Goal: Transaction & Acquisition: Subscribe to service/newsletter

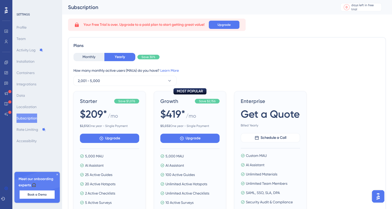
scroll to position [0, 4]
click at [103, 78] on button "2,001 - 5,000" at bounding box center [124, 81] width 103 height 10
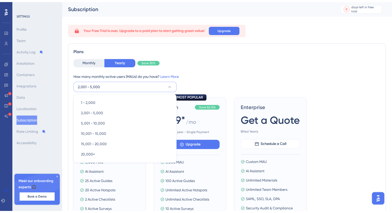
scroll to position [18, 0]
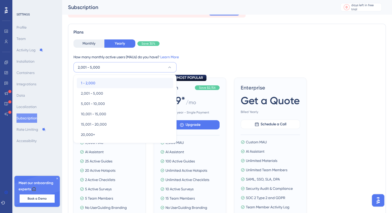
click at [109, 84] on div "1 - 2,000 1 - 2,000" at bounding box center [125, 83] width 88 height 10
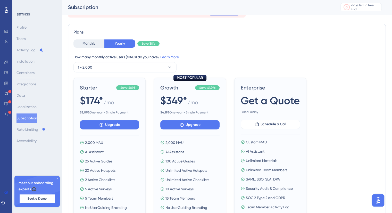
click at [167, 112] on b "$ 4,192" at bounding box center [164, 113] width 9 height 4
click at [137, 68] on button "1 - 2,000" at bounding box center [124, 67] width 103 height 10
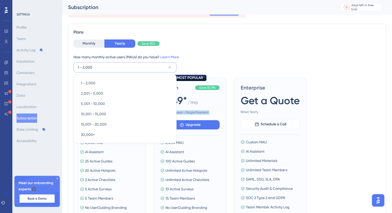
click at [137, 68] on button "1 - 2,000" at bounding box center [124, 67] width 103 height 10
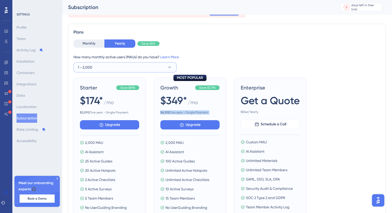
click at [137, 68] on button "1 - 2,000" at bounding box center [124, 67] width 103 height 10
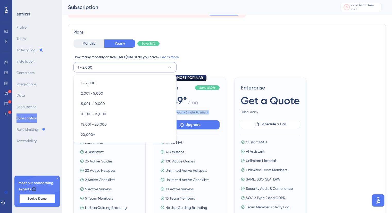
click at [137, 68] on button "1 - 2,000" at bounding box center [124, 67] width 103 height 10
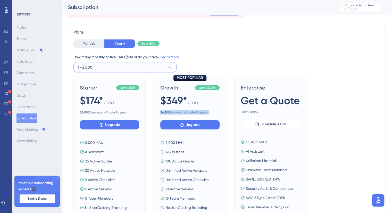
click at [137, 68] on button "1 - 2,000" at bounding box center [124, 67] width 103 height 10
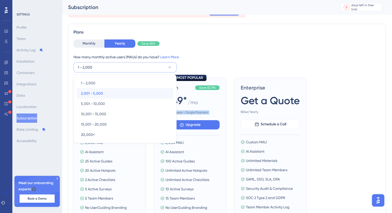
click at [119, 90] on div "2,001 - 5,000 2,001 - 5,000" at bounding box center [125, 93] width 88 height 10
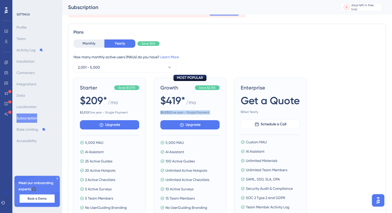
click at [160, 112] on b "$ 5,032" at bounding box center [165, 113] width 10 height 4
click at [161, 68] on button "2,001 - 5,000" at bounding box center [124, 67] width 103 height 10
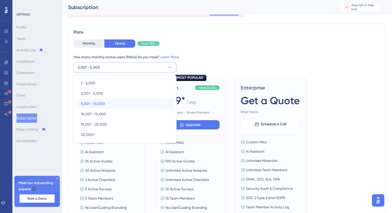
click at [133, 99] on div "5,001 - 10,000 5,001 - 10,000" at bounding box center [125, 103] width 88 height 10
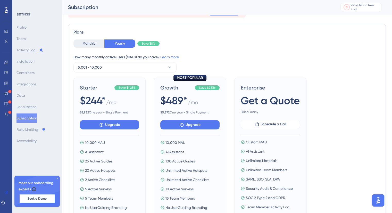
click at [171, 113] on span "$ 5,872 One year - Single Payment" at bounding box center [189, 112] width 59 height 4
click at [165, 111] on b "$ 5,872" at bounding box center [164, 113] width 9 height 4
click at [151, 68] on button "5,001 - 10,000" at bounding box center [124, 67] width 103 height 10
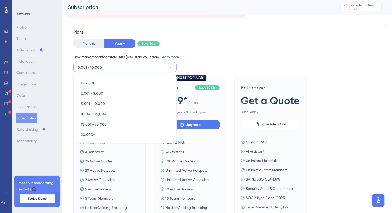
click at [137, 75] on div "1 - 2,000 1 - 2,000 2,001 - 5,000 2,001 - 5,000 5,001 - 10,000 5,001 - 10,000 1…" at bounding box center [124, 108] width 103 height 69
click at [134, 79] on div "1 - 2,000 1 - 2,000" at bounding box center [125, 83] width 88 height 10
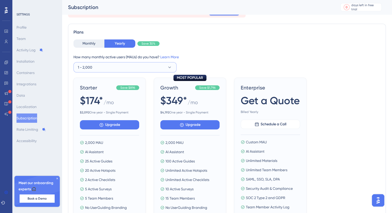
click at [136, 70] on button "1 - 2,000" at bounding box center [124, 67] width 103 height 10
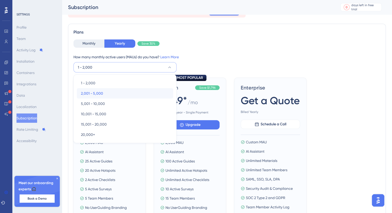
click at [130, 90] on div "2,001 - 5,000 2,001 - 5,000" at bounding box center [125, 93] width 88 height 10
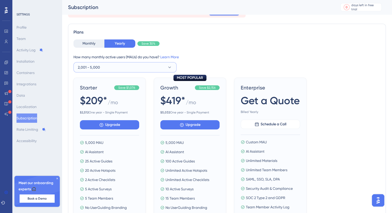
click at [155, 62] on button "2,001 - 5,000" at bounding box center [124, 67] width 103 height 10
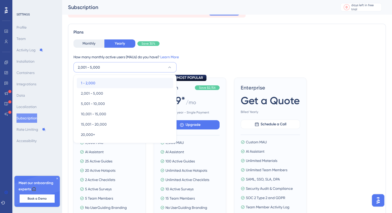
click at [133, 85] on div "1 - 2,000 1 - 2,000" at bounding box center [125, 83] width 88 height 10
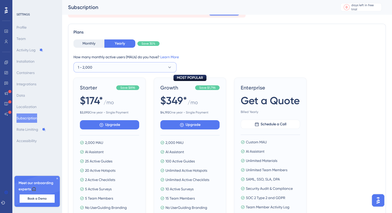
click at [137, 70] on button "1 - 2,000" at bounding box center [124, 67] width 103 height 10
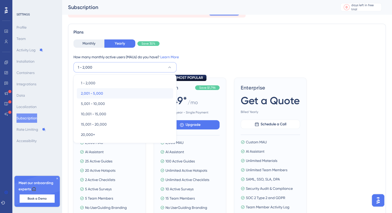
click at [127, 94] on div "2,001 - 5,000 2,001 - 5,000" at bounding box center [125, 93] width 88 height 10
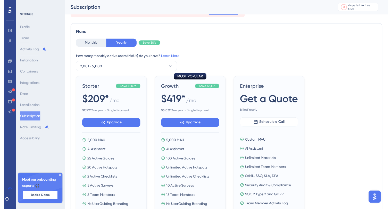
scroll to position [0, 0]
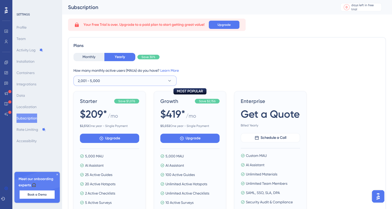
click at [137, 79] on button "2,001 - 5,000" at bounding box center [124, 81] width 103 height 10
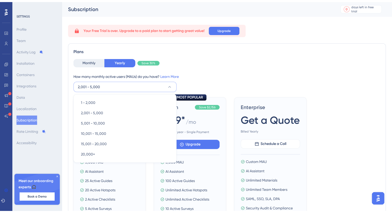
scroll to position [16, 0]
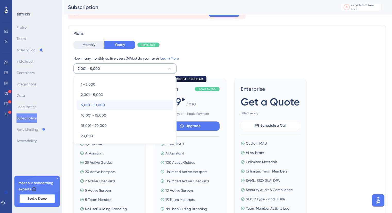
click at [126, 104] on div "5,001 - 10,000 5,001 - 10,000" at bounding box center [125, 105] width 88 height 10
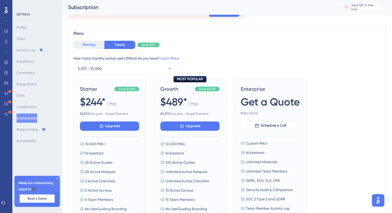
click at [85, 46] on button "Monthly" at bounding box center [88, 45] width 31 height 8
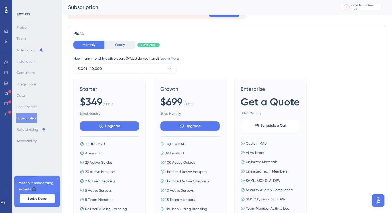
click at [128, 45] on button "Yearly" at bounding box center [119, 45] width 31 height 8
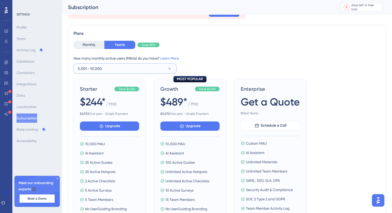
click at [111, 68] on button "5,001 - 10,000" at bounding box center [124, 68] width 103 height 10
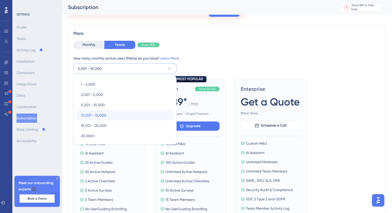
click at [96, 116] on span "10,001 - 15,000" at bounding box center [93, 115] width 25 height 6
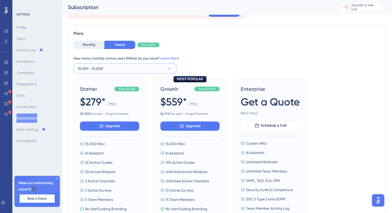
click at [102, 67] on span "10,001 - 15,000" at bounding box center [90, 68] width 25 height 6
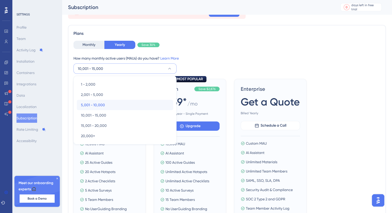
click at [99, 105] on span "5,001 - 10,000" at bounding box center [93, 105] width 24 height 6
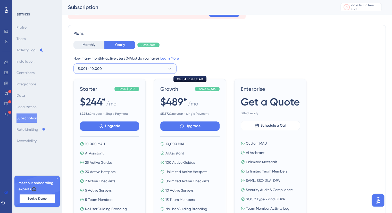
click at [111, 68] on button "5,001 - 10,000" at bounding box center [124, 68] width 103 height 10
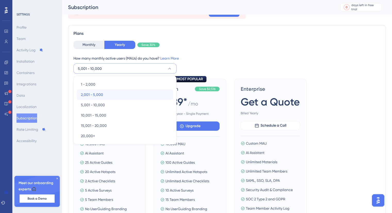
click at [108, 96] on div "2,001 - 5,000 2,001 - 5,000" at bounding box center [125, 94] width 88 height 10
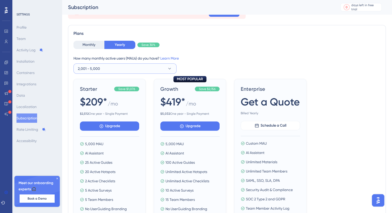
click at [98, 68] on span "2,001 - 5,000" at bounding box center [89, 68] width 22 height 6
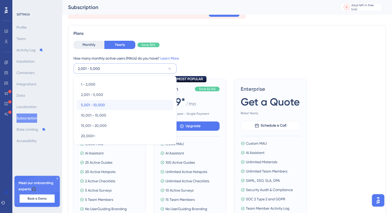
click at [98, 108] on div "5,001 - 10,000 5,001 - 10,000" at bounding box center [125, 105] width 88 height 10
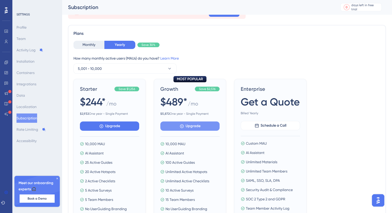
click at [139, 130] on button "Upgrade" at bounding box center [109, 125] width 59 height 9
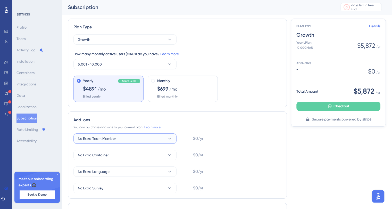
click at [151, 139] on button "No Extra Team Member" at bounding box center [124, 138] width 103 height 10
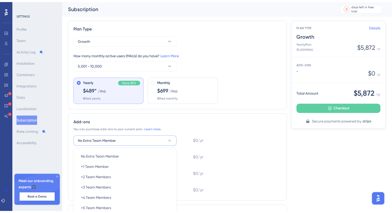
scroll to position [75, 0]
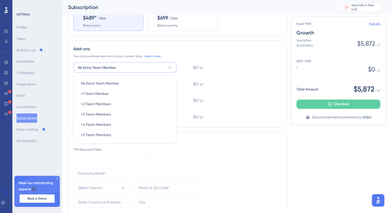
click at [130, 77] on div "No Extra Team Member No Extra Team Member +1 Team Member +1 Team Member +2 Team…" at bounding box center [124, 109] width 103 height 69
click at [127, 82] on div "No Extra Team Member No Extra Team Member" at bounding box center [125, 83] width 88 height 10
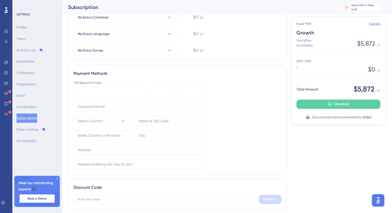
scroll to position [158, 0]
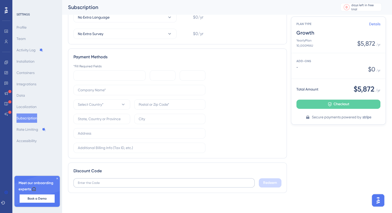
click at [109, 185] on label at bounding box center [163, 182] width 181 height 9
click at [109, 185] on input "text" at bounding box center [164, 183] width 172 height 4
click at [109, 185] on label at bounding box center [163, 182] width 181 height 9
click at [109, 185] on input "text" at bounding box center [164, 183] width 172 height 4
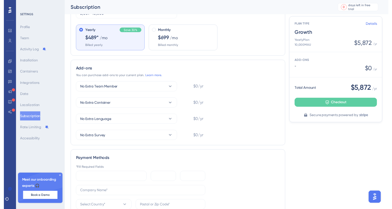
scroll to position [0, 0]
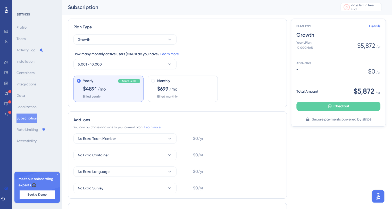
click at [58, 174] on icon at bounding box center [57, 174] width 3 height 3
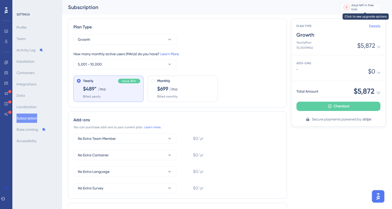
click at [369, 6] on div "days left in free trial" at bounding box center [365, 7] width 29 height 8
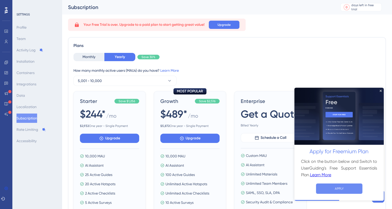
click at [345, 187] on button "APPLY" at bounding box center [339, 188] width 46 height 10
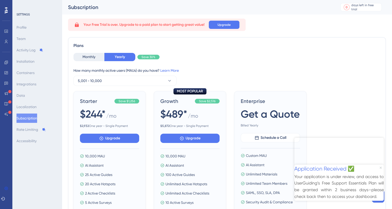
click at [380, 166] on icon "Close Preview" at bounding box center [381, 167] width 2 height 2
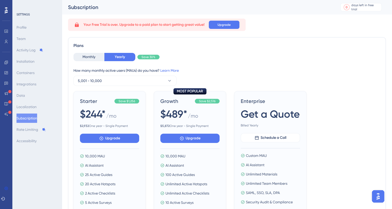
click at [377, 195] on img "Open AI Assistant Launcher" at bounding box center [377, 195] width 9 height 9
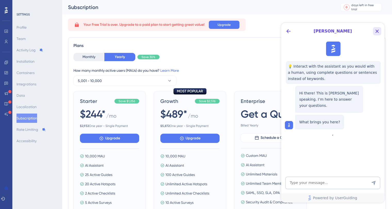
click at [378, 30] on icon "Close Button" at bounding box center [377, 31] width 3 height 3
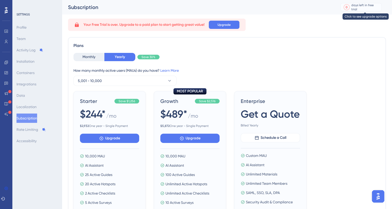
click at [374, 5] on div "days left in free trial" at bounding box center [365, 7] width 29 height 8
click at [279, 39] on div "Plans Monthly Yearly Save 30% How many monthly active users ([PERSON_NAME]) do …" at bounding box center [227, 141] width 318 height 209
click at [115, 79] on button "5,001 - 10,000" at bounding box center [124, 81] width 103 height 10
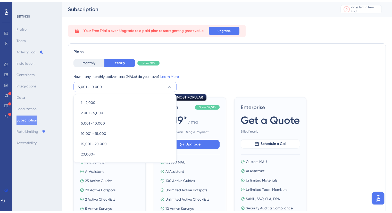
scroll to position [17, 0]
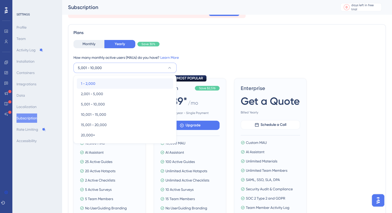
click at [112, 81] on div "1 - 2,000 1 - 2,000" at bounding box center [125, 83] width 88 height 10
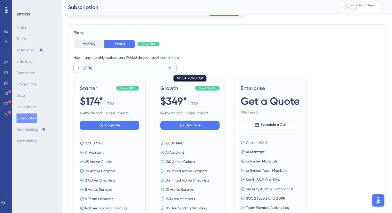
click at [113, 66] on button "1 - 2,000" at bounding box center [124, 68] width 103 height 10
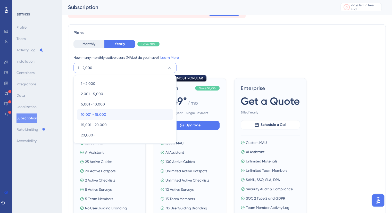
click at [104, 113] on span "10,001 - 15,000" at bounding box center [93, 114] width 25 height 6
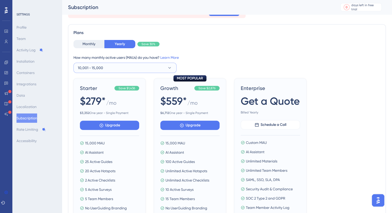
click at [103, 68] on button "10,001 - 15,000" at bounding box center [124, 68] width 103 height 10
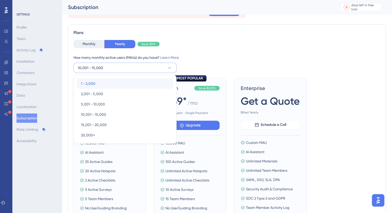
click at [95, 82] on span "1 - 2,000" at bounding box center [88, 83] width 14 height 6
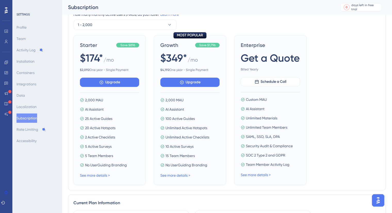
scroll to position [85, 0]
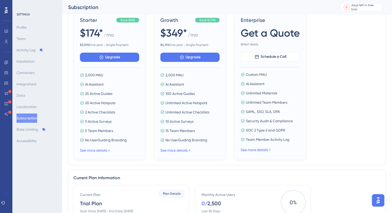
click at [172, 148] on link "See more details >" at bounding box center [175, 150] width 30 height 4
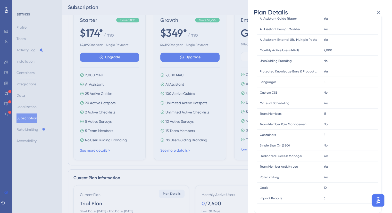
scroll to position [0, 0]
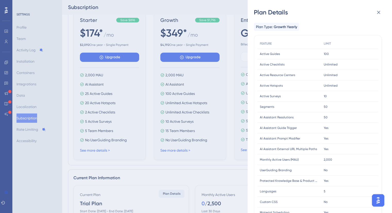
click at [194, 153] on div "Plan Details Plan Type: Growth Yearly FEATURE LIMIT Active Guides Active Guides…" at bounding box center [196, 106] width 392 height 213
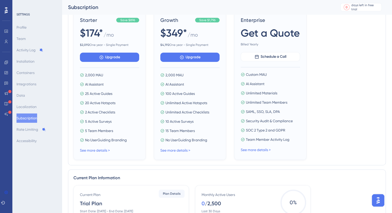
scroll to position [73, 0]
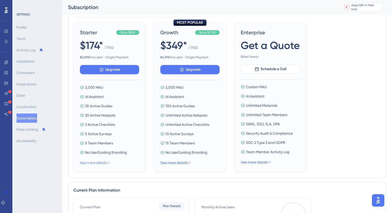
click at [102, 161] on link "See more details >" at bounding box center [95, 163] width 30 height 4
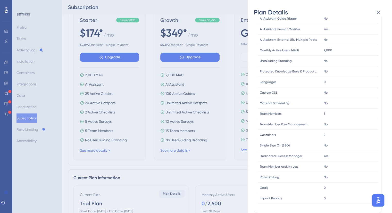
scroll to position [90, 0]
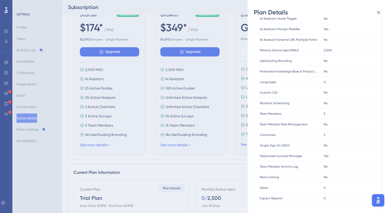
click at [171, 160] on div "Plan Details Plan Type: Starter Yearly FEATURE LIMIT Active Guides Active Guide…" at bounding box center [196, 106] width 392 height 213
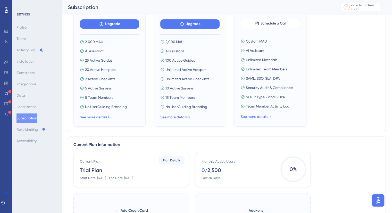
scroll to position [120, 0]
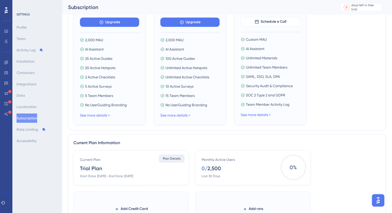
click at [174, 160] on span "Plan Details" at bounding box center [172, 158] width 18 height 4
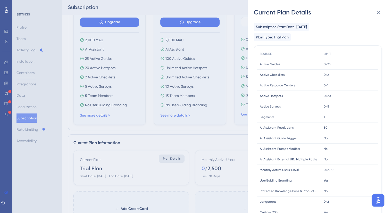
click at [174, 160] on div "Current Plan Details Subscription Start Date: [DATE] Plan Type: Trial Plan FEAT…" at bounding box center [196, 106] width 392 height 213
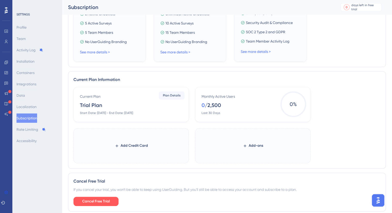
scroll to position [184, 0]
click at [249, 145] on span "Add-ons" at bounding box center [256, 145] width 14 height 6
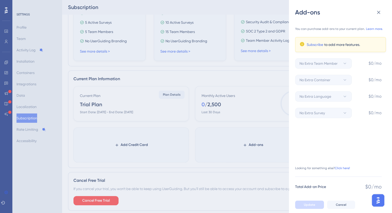
click at [335, 83] on div "You can purchase add-ons to your current plan. Learn more. Subscribe to add mor…" at bounding box center [338, 70] width 87 height 95
click at [341, 204] on span "Cancel" at bounding box center [341, 205] width 11 height 4
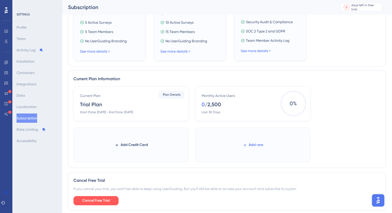
click at [255, 146] on span "Add-ons" at bounding box center [256, 145] width 14 height 6
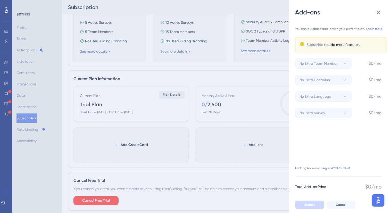
click at [314, 44] on link "Subscribe" at bounding box center [315, 44] width 16 height 6
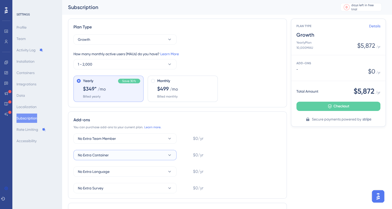
click at [154, 155] on button "No Extra Container" at bounding box center [124, 155] width 103 height 10
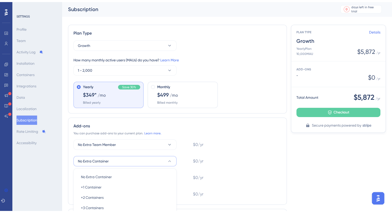
scroll to position [91, 0]
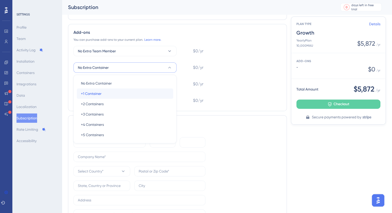
click at [124, 95] on div "+1 Container +1 Container" at bounding box center [125, 93] width 88 height 10
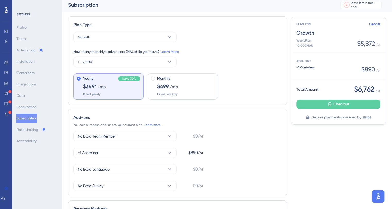
scroll to position [0, 0]
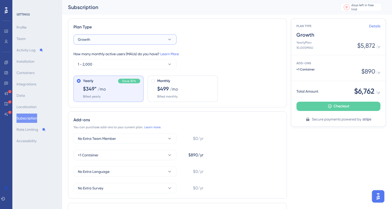
click at [138, 39] on button "Growth" at bounding box center [124, 39] width 103 height 10
click at [124, 53] on div "Starter Starter" at bounding box center [125, 55] width 88 height 10
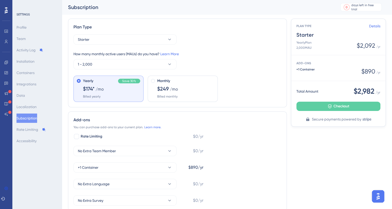
click at [93, 88] on span "$174*" at bounding box center [89, 88] width 12 height 7
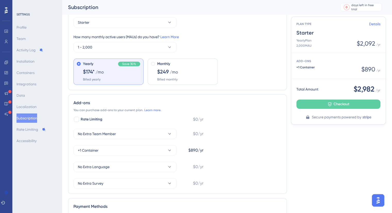
scroll to position [39, 0]
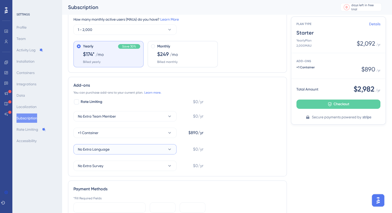
click at [120, 147] on button "No Extra Language" at bounding box center [124, 149] width 103 height 10
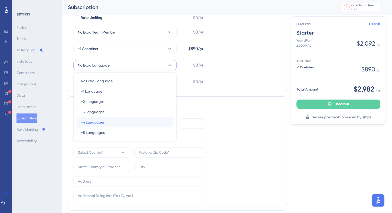
click at [126, 118] on div "+4 Languages +4 Languages" at bounding box center [125, 122] width 88 height 10
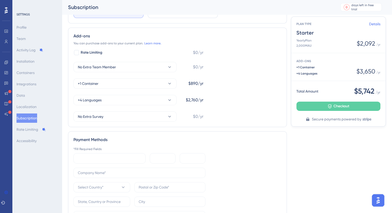
scroll to position [73, 0]
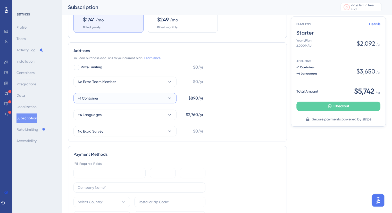
click at [164, 96] on button "+1 Container" at bounding box center [124, 98] width 103 height 10
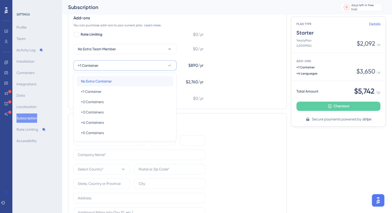
click at [148, 82] on div "No Extra Container No Extra Container" at bounding box center [125, 81] width 88 height 10
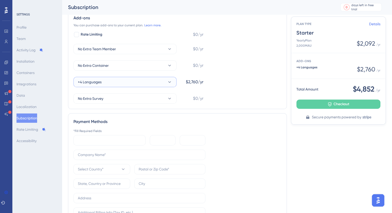
click at [148, 82] on button "+4 Languages" at bounding box center [124, 82] width 103 height 10
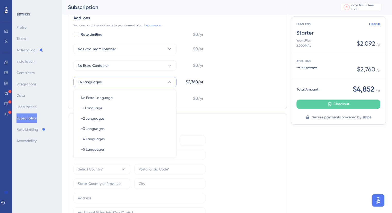
scroll to position [123, 0]
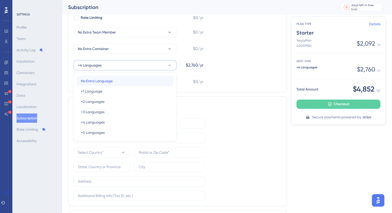
click at [142, 81] on div "No Extra Language No Extra Language" at bounding box center [125, 81] width 88 height 10
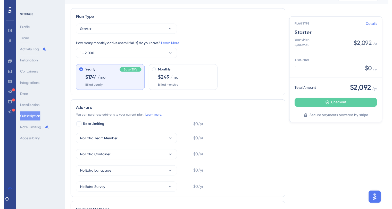
scroll to position [0, 0]
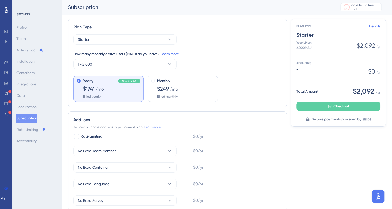
click at [139, 59] on div "How many monthly active users ([PERSON_NAME]) do you have? Learn More 1 - 2,000" at bounding box center [177, 60] width 208 height 19
click at [139, 60] on button "1 - 2,000" at bounding box center [124, 64] width 103 height 10
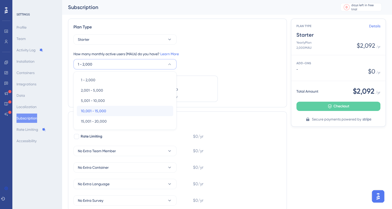
click at [124, 110] on div "10,001 - 15,000 10,001 - 15,000" at bounding box center [125, 111] width 88 height 10
